Goal: Task Accomplishment & Management: Use online tool/utility

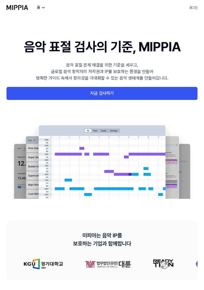
click at [166, 94] on link "지금 검사하기" at bounding box center [102, 93] width 191 height 13
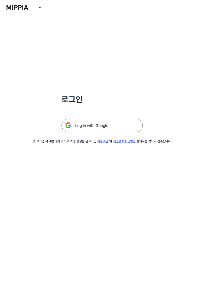
click at [126, 128] on img at bounding box center [102, 126] width 81 height 14
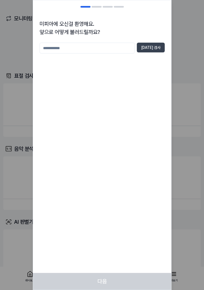
click at [119, 50] on input "text" at bounding box center [87, 48] width 95 height 11
type input "**********"
click at [161, 52] on button "중복 검사" at bounding box center [151, 48] width 28 height 10
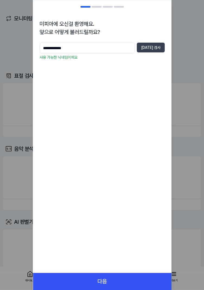
click at [127, 284] on button "다음" at bounding box center [102, 281] width 138 height 17
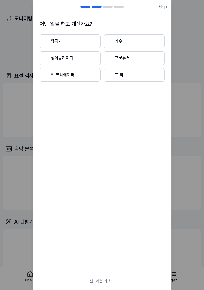
click at [85, 38] on button "작곡가" at bounding box center [70, 41] width 61 height 14
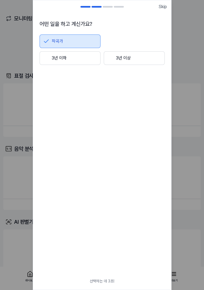
click at [84, 61] on button "3년 이하" at bounding box center [70, 58] width 61 height 14
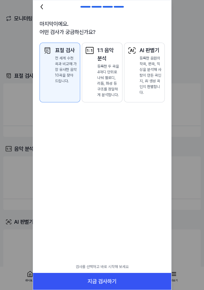
click at [136, 280] on button "지금 검사하기" at bounding box center [102, 281] width 138 height 17
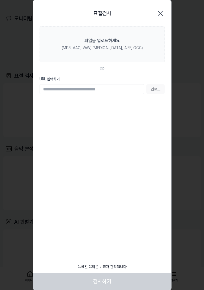
click at [119, 50] on div "(MP3, AAC, WAV, [MEDICAL_DATA], AIFF, OGG)" at bounding box center [102, 48] width 81 height 6
click at [0, 0] on input "파일을 업로드하세요 (MP3, AAC, WAV, [MEDICAL_DATA], AIFF, OGG)" at bounding box center [0, 0] width 0 height 0
click at [138, 48] on label "파일을 업로드하세요 (MP3, AAC, WAV, [MEDICAL_DATA], AIFF, OGG)" at bounding box center [102, 44] width 125 height 36
click at [0, 0] on input "파일을 업로드하세요 (MP3, AAC, WAV, [MEDICAL_DATA], AIFF, OGG)" at bounding box center [0, 0] width 0 height 0
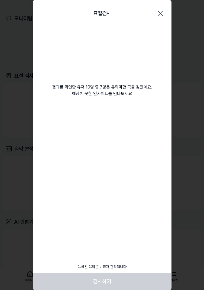
click at [143, 83] on div "결과를 확인한 유저 10명 중 7명은 유의미한 곡을 찾았어요. 예상치 못한 인사이트를 만나보세요" at bounding box center [102, 61] width 138 height 71
click at [143, 55] on div "결과를 확인한 유저 10명 중 7명은 유의미한 곡을 찾았어요. 예상치 못한 인사이트를 만나보세요" at bounding box center [102, 61] width 138 height 71
click at [154, 59] on div "결과를 확인한 유저 10명 중 7명은 유의미한 곡을 찾았어요. 예상치 못한 인사이트를 만나보세요" at bounding box center [102, 61] width 138 height 71
click at [150, 23] on div "표절검사 닫기" at bounding box center [102, 13] width 138 height 26
click at [151, 22] on div "표절검사 닫기" at bounding box center [102, 13] width 138 height 26
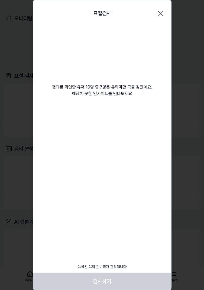
click at [162, 12] on icon "button" at bounding box center [160, 13] width 9 height 9
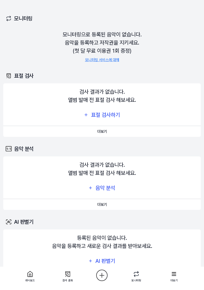
click at [111, 117] on div "표절 검사하기" at bounding box center [106, 114] width 30 height 9
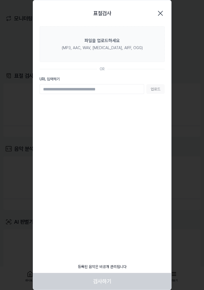
click at [114, 48] on div "(MP3, AAC, WAV, FLAC, AIFF, OGG)" at bounding box center [102, 48] width 81 height 6
click at [0, 0] on input "파일을 업로드하세요 (MP3, AAC, WAV, FLAC, AIFF, OGG)" at bounding box center [0, 0] width 0 height 0
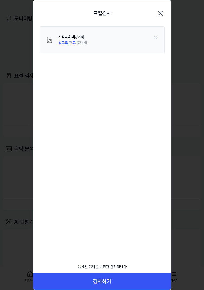
click at [112, 275] on button "검사하기" at bounding box center [102, 281] width 138 height 17
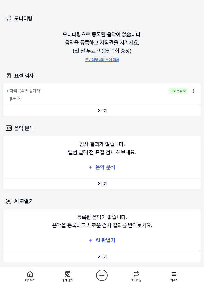
click at [137, 113] on button "더보기" at bounding box center [102, 110] width 198 height 11
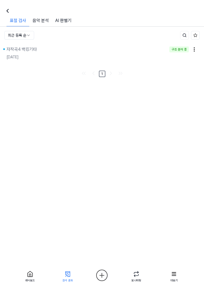
click at [196, 92] on div "즐겨찾기 표절률 판단 기준 최근 등록 순 자작곡4 백킹기타 구조 분석 중 2025.08.11. 1" at bounding box center [102, 68] width 204 height 82
click at [198, 49] on html "대시보드 가격안내 업데이트 문의하기 Dojsfie9bfo2u 대시보드 표절 검사 음악 분석 AI 판별기 모니터링 평가판 더보기 검사 수 4 /…" at bounding box center [102, 145] width 204 height 290
click at [190, 59] on button "삭제" at bounding box center [187, 60] width 32 height 10
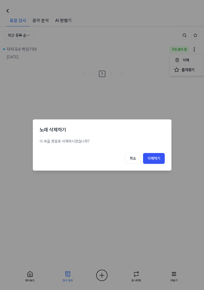
click at [155, 158] on button "삭제하기" at bounding box center [154, 158] width 22 height 11
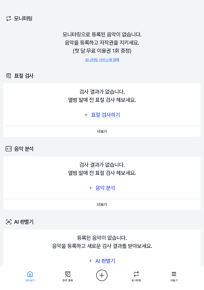
click at [92, 114] on div "표절 검사하기" at bounding box center [106, 114] width 30 height 9
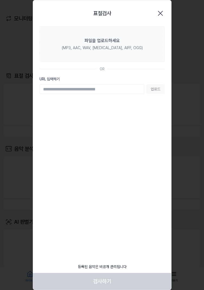
click at [90, 55] on label "파일을 업로드하세요 (MP3, AAC, WAV, [MEDICAL_DATA], AIFF, OGG)" at bounding box center [102, 44] width 125 height 36
click at [0, 0] on input "파일을 업로드하세요 (MP3, AAC, WAV, [MEDICAL_DATA], AIFF, OGG)" at bounding box center [0, 0] width 0 height 0
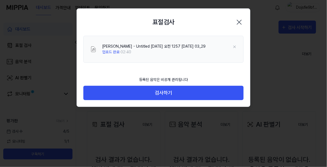
click at [157, 94] on button "검사하기" at bounding box center [163, 93] width 160 height 14
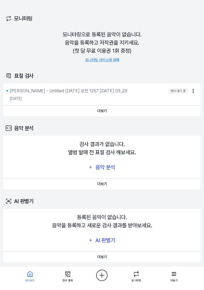
click at [170, 93] on div "처리 대기 중" at bounding box center [179, 91] width 20 height 6
click at [195, 93] on html "대시보드 가격안내 업데이트 문의하기 Dojsfie9bfo2u 대시보드 표절 검사 음악 분석 AI 판별기 모니터링 평가판 더보기 검사 [DATE…" at bounding box center [102, 145] width 204 height 290
click at [167, 125] on html "대시보드 가격안내 업데이트 문의하기 Dojsfie9bfo2u 대시보드 표절 검사 음악 분석 AI 판별기 모니터링 평가판 더보기 검사 [DATE…" at bounding box center [102, 145] width 204 height 290
click at [175, 108] on button "더보기" at bounding box center [102, 110] width 198 height 11
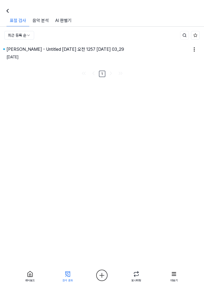
click at [172, 59] on div "[DATE]" at bounding box center [102, 57] width 191 height 9
click at [194, 50] on html "대시보드 가격안내 업데이트 문의하기 2 Dojsfie9bfo2u 대시보드 표절 검사 음악 분석 AI 판별기 모니터링 평가판 더보기 검사 [DA…" at bounding box center [102, 145] width 204 height 290
click at [157, 139] on html "대시보드 가격안내 업데이트 문의하기 2 Dojsfie9bfo2u 대시보드 표절 검사 음악 분석 AI 판별기 모니터링 평가판 더보기 검사 [DA…" at bounding box center [102, 145] width 204 height 290
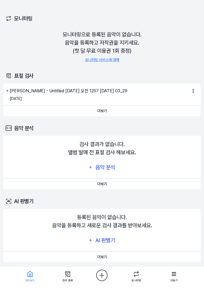
click at [194, 84] on div "[PERSON_NAME] - Untitled [DATE] 오전 1257 [DATE] 03_29 [DATE]" at bounding box center [102, 94] width 198 height 22
click at [194, 93] on html "대시보드 가격안내 업데이트 문의하기 2 Dojsfie9bfo2u 대시보드 표절 검사 음악 분석 AI 판별기 모니터링 평가판 더보기 검사 [DA…" at bounding box center [102, 145] width 204 height 290
click at [200, 77] on html "대시보드 가격안내 업데이트 문의하기 2 Dojsfie9bfo2u 대시보드 표절 검사 음악 분석 AI 판별기 모니터링 평가판 더보기 검사 수 3…" at bounding box center [102, 145] width 204 height 290
click at [173, 93] on div "김정민 - Untitled 2025년 8월 12일 오전 1257 2025-08-12 03_29" at bounding box center [99, 91] width 178 height 7
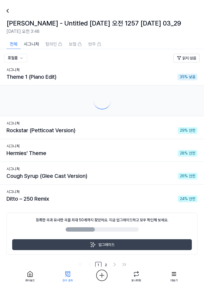
click at [173, 95] on div at bounding box center [102, 101] width 191 height 22
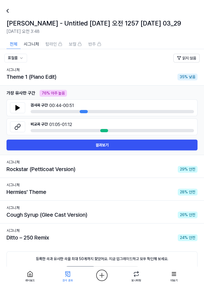
click at [17, 103] on button at bounding box center [17, 107] width 15 height 11
click at [17, 128] on icon at bounding box center [17, 126] width 7 height 7
click at [152, 146] on button "결과보기" at bounding box center [102, 144] width 191 height 11
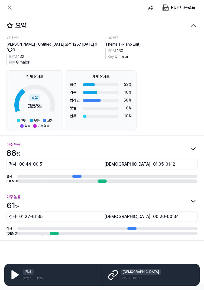
click at [194, 202] on icon "button" at bounding box center [193, 201] width 9 height 9
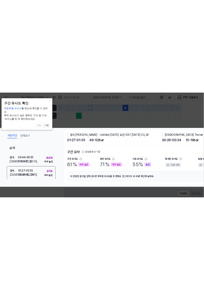
scroll to position [0, 102]
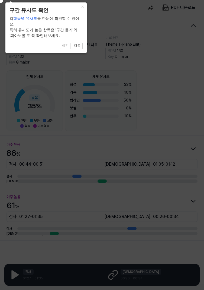
click at [78, 43] on button "다음" at bounding box center [77, 46] width 11 height 7
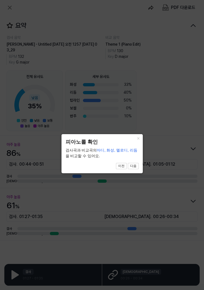
click at [137, 137] on button "×" at bounding box center [138, 138] width 9 height 8
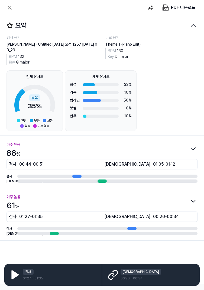
click at [193, 26] on icon "button" at bounding box center [193, 25] width 9 height 9
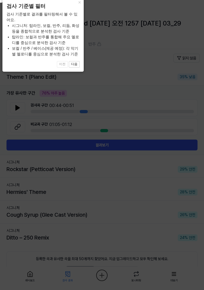
click at [182, 256] on icon at bounding box center [100, 143] width 207 height 293
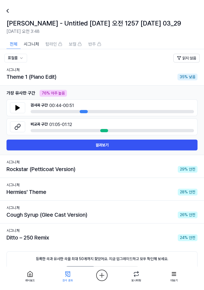
click at [138, 161] on div "시그니처" at bounding box center [102, 162] width 191 height 6
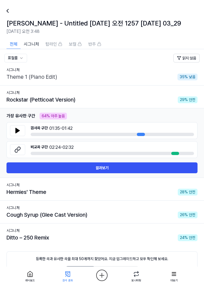
click at [24, 134] on button at bounding box center [17, 130] width 15 height 11
click at [11, 150] on button at bounding box center [17, 149] width 15 height 11
click at [130, 195] on div "Hermies' Theme 28 % 안전" at bounding box center [102, 192] width 191 height 8
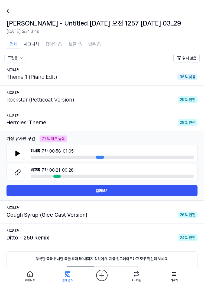
click at [18, 154] on icon at bounding box center [18, 153] width 4 height 5
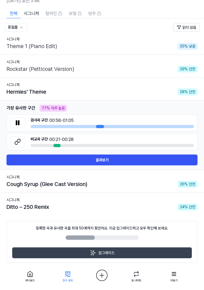
scroll to position [31, 0]
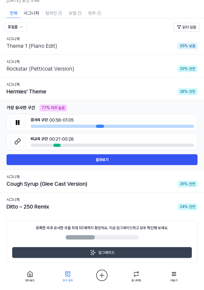
click at [83, 200] on div "시그니처" at bounding box center [102, 200] width 191 height 6
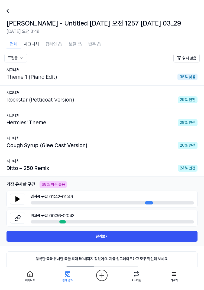
click at [20, 221] on button at bounding box center [17, 217] width 15 height 11
